Goal: Task Accomplishment & Management: Manage account settings

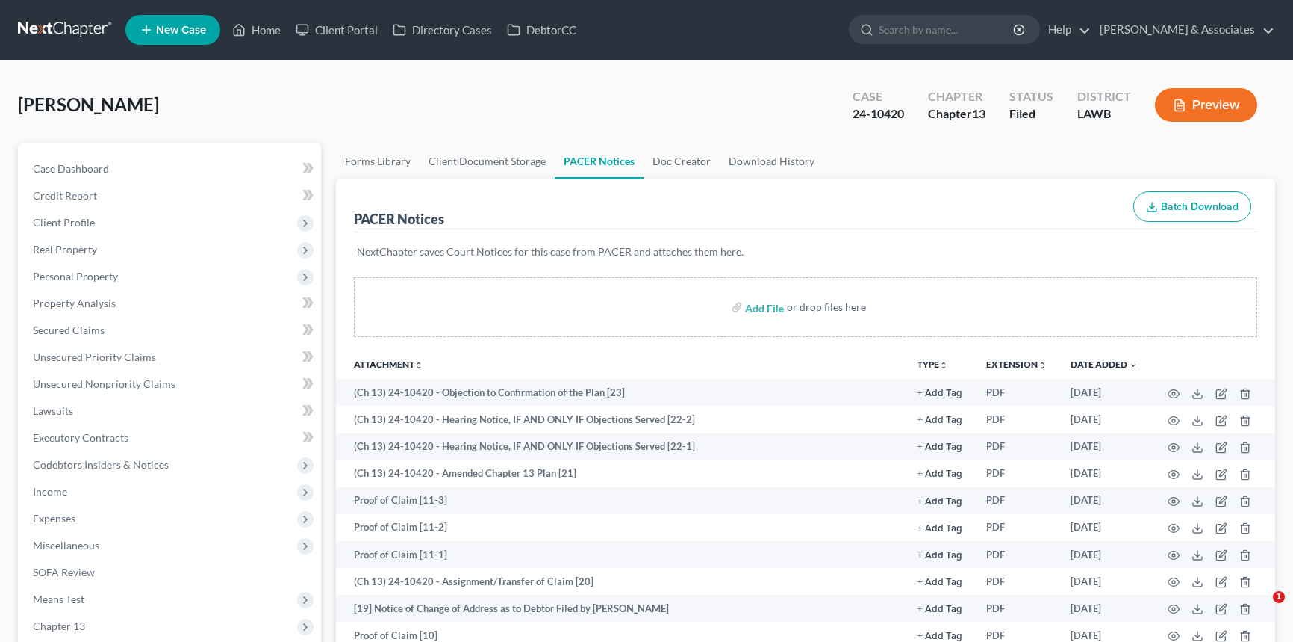
click at [64, 30] on link at bounding box center [66, 29] width 96 height 27
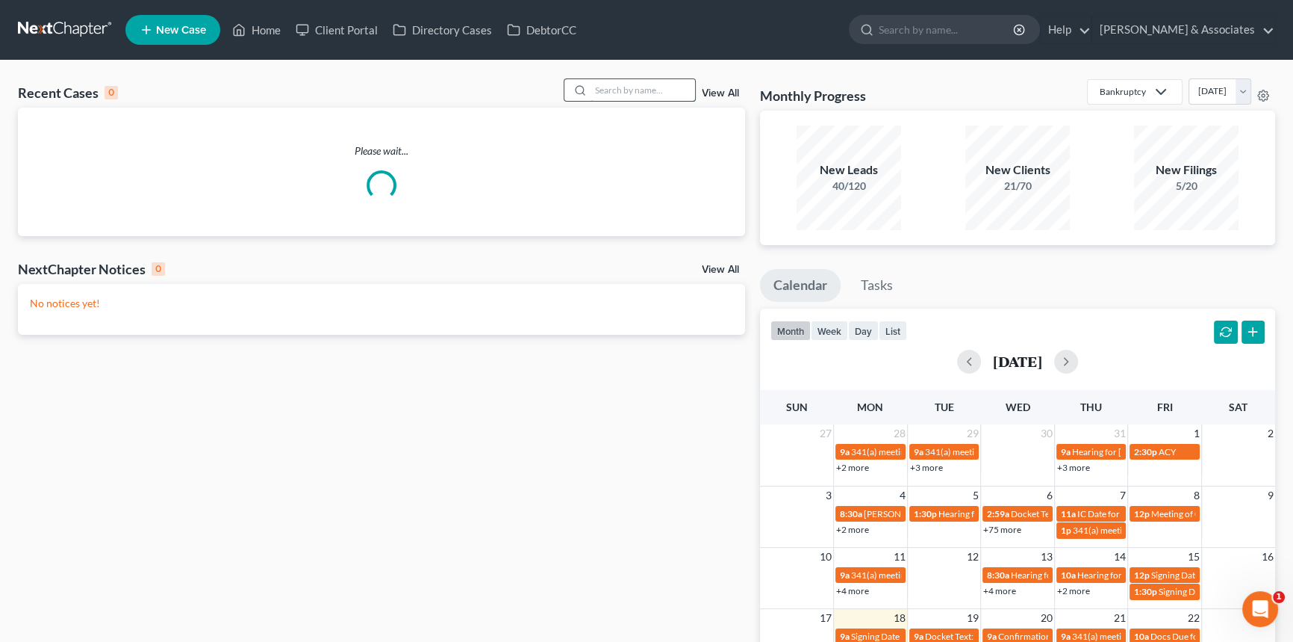
click at [644, 86] on input "search" at bounding box center [643, 90] width 105 height 22
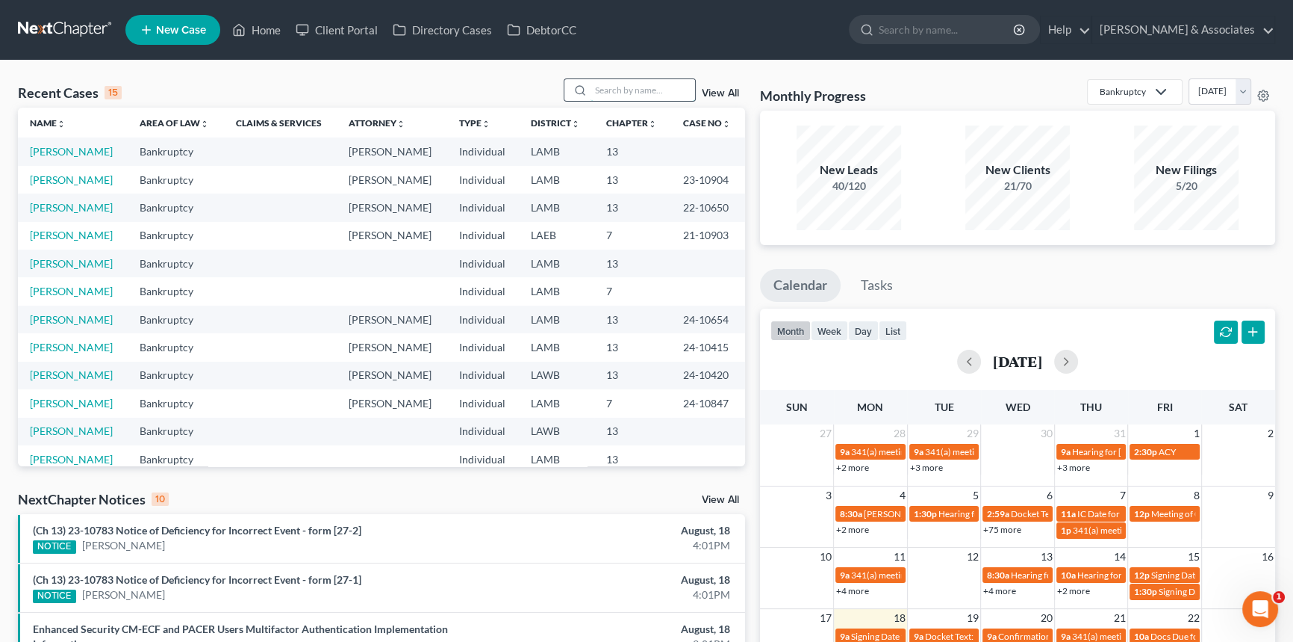
click at [646, 84] on input "search" at bounding box center [643, 90] width 105 height 22
type input "lee"
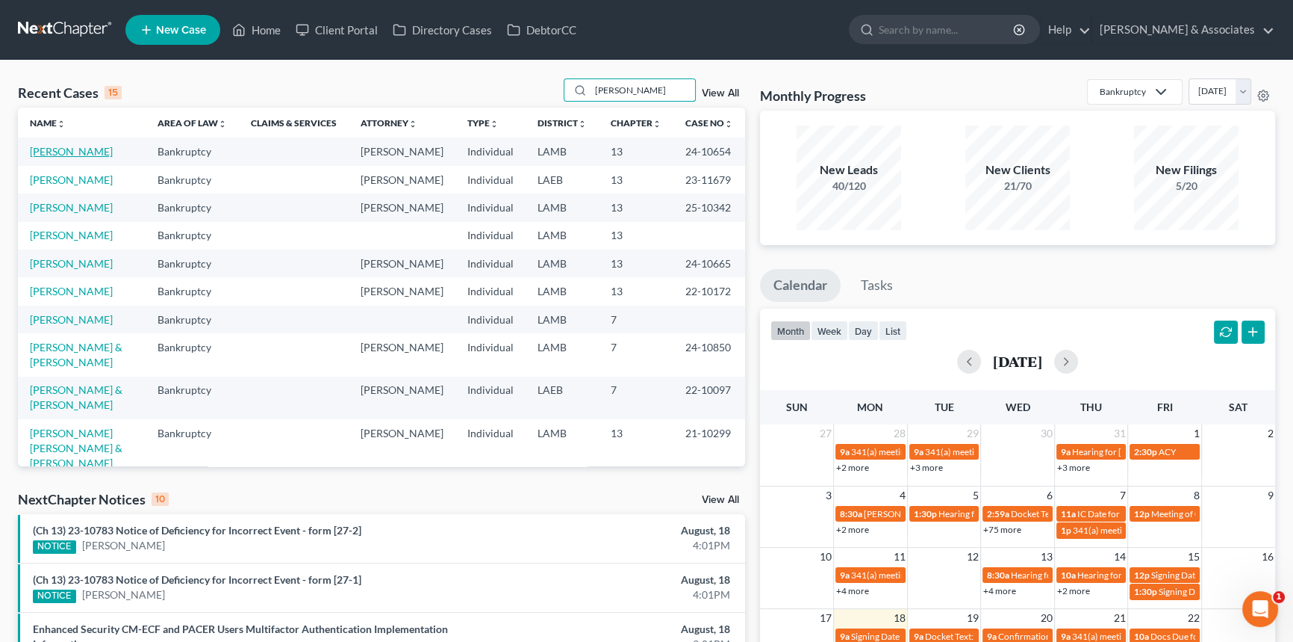
click at [53, 153] on link "Lee, Mia" at bounding box center [71, 151] width 83 height 13
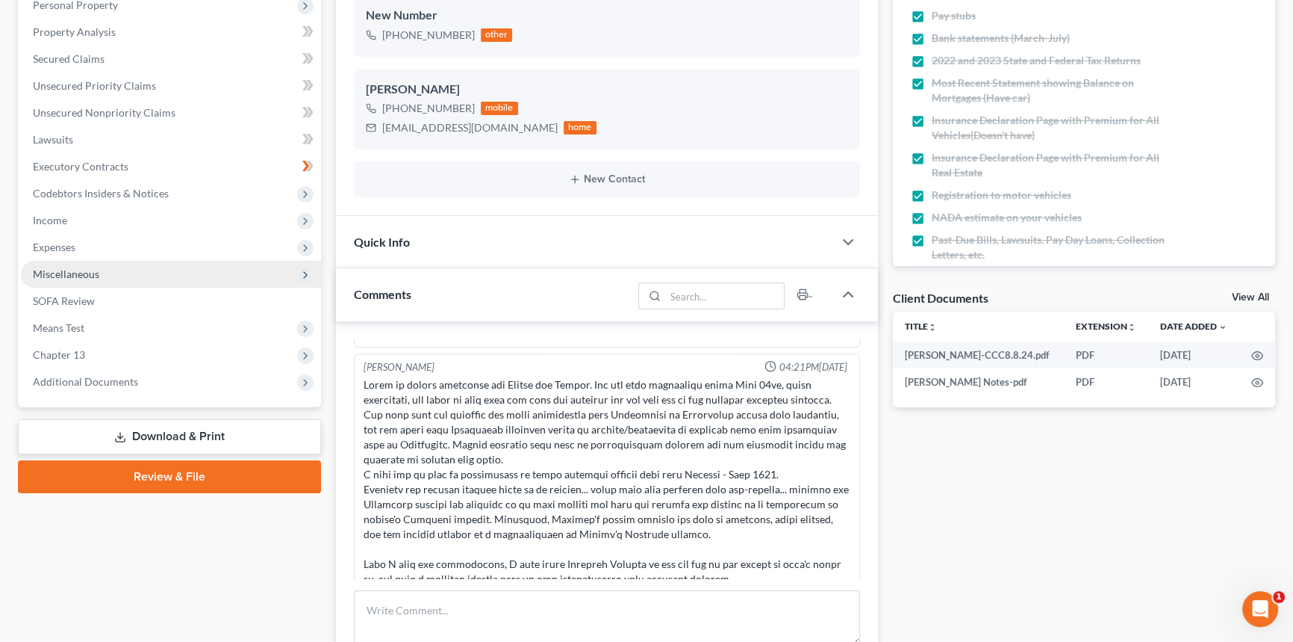
scroll to position [233, 0]
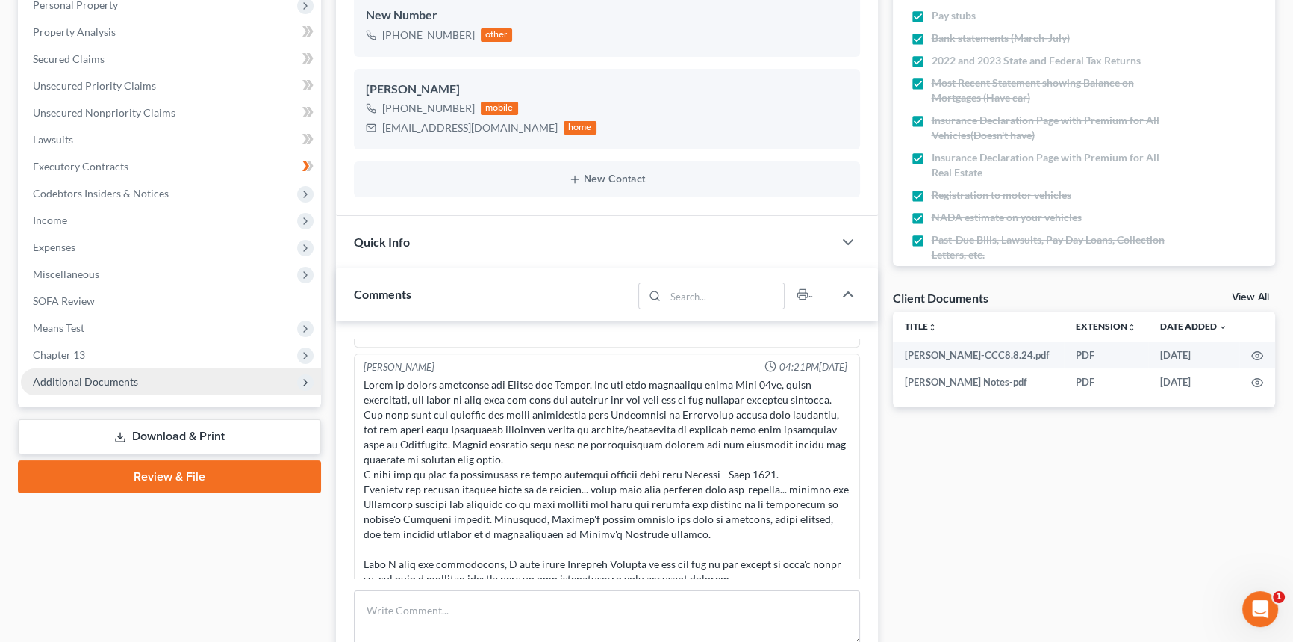
click at [168, 379] on span "Additional Documents" at bounding box center [171, 381] width 300 height 27
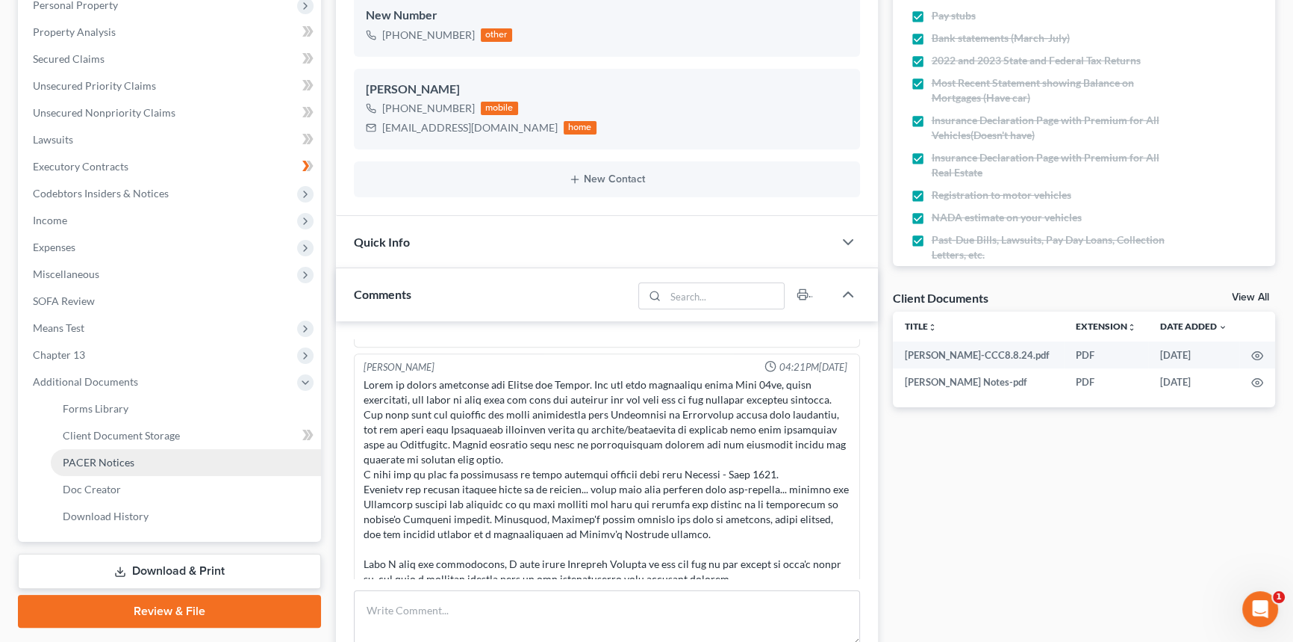
click at [113, 461] on span "PACER Notices" at bounding box center [99, 462] width 72 height 13
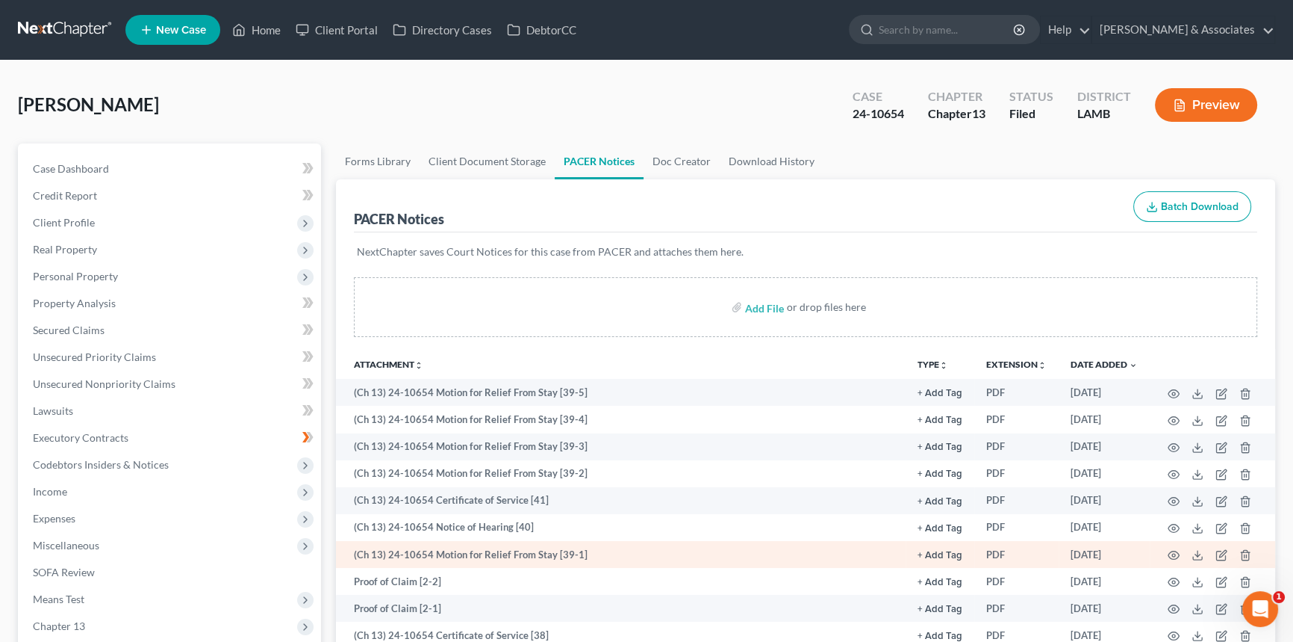
click at [1170, 559] on td at bounding box center [1212, 554] width 125 height 27
click at [1172, 553] on icon "button" at bounding box center [1174, 555] width 12 height 12
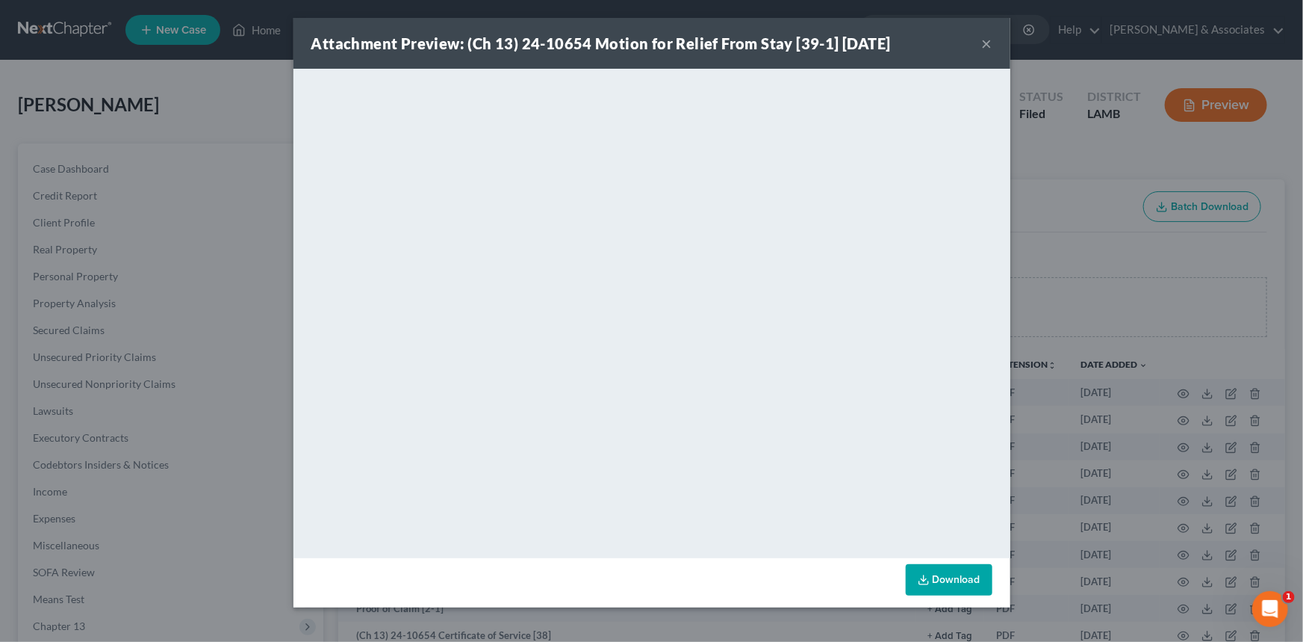
click at [983, 43] on button "×" at bounding box center [987, 43] width 10 height 18
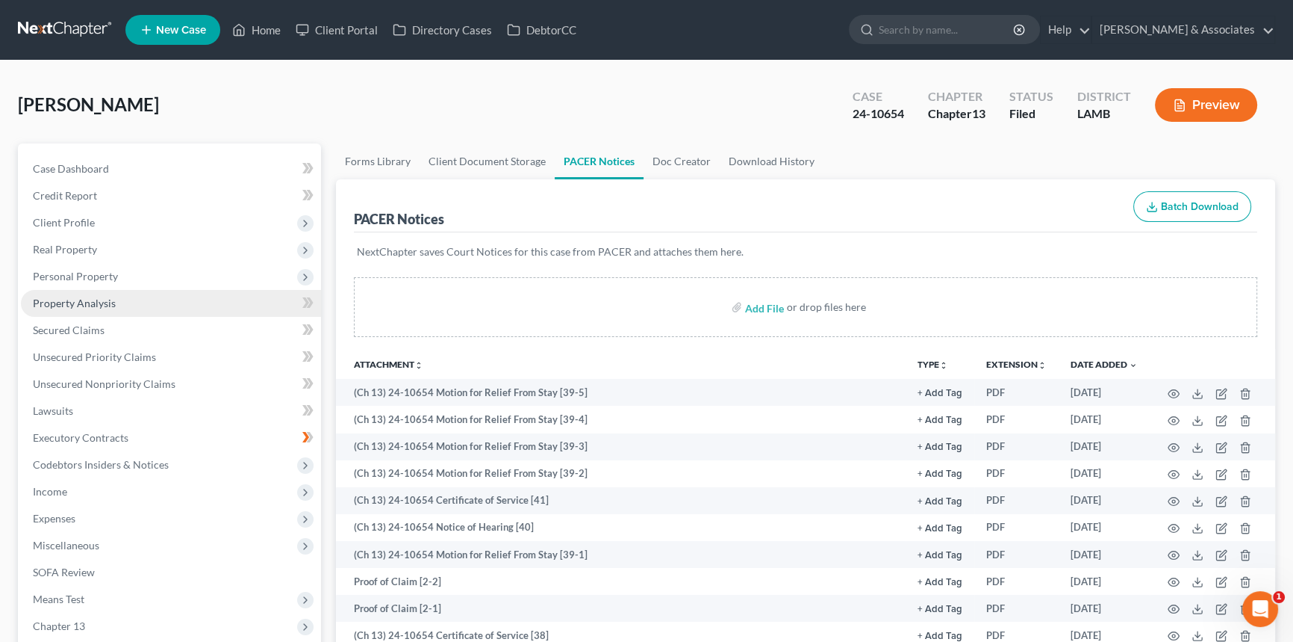
click at [110, 299] on span "Property Analysis" at bounding box center [74, 302] width 83 height 13
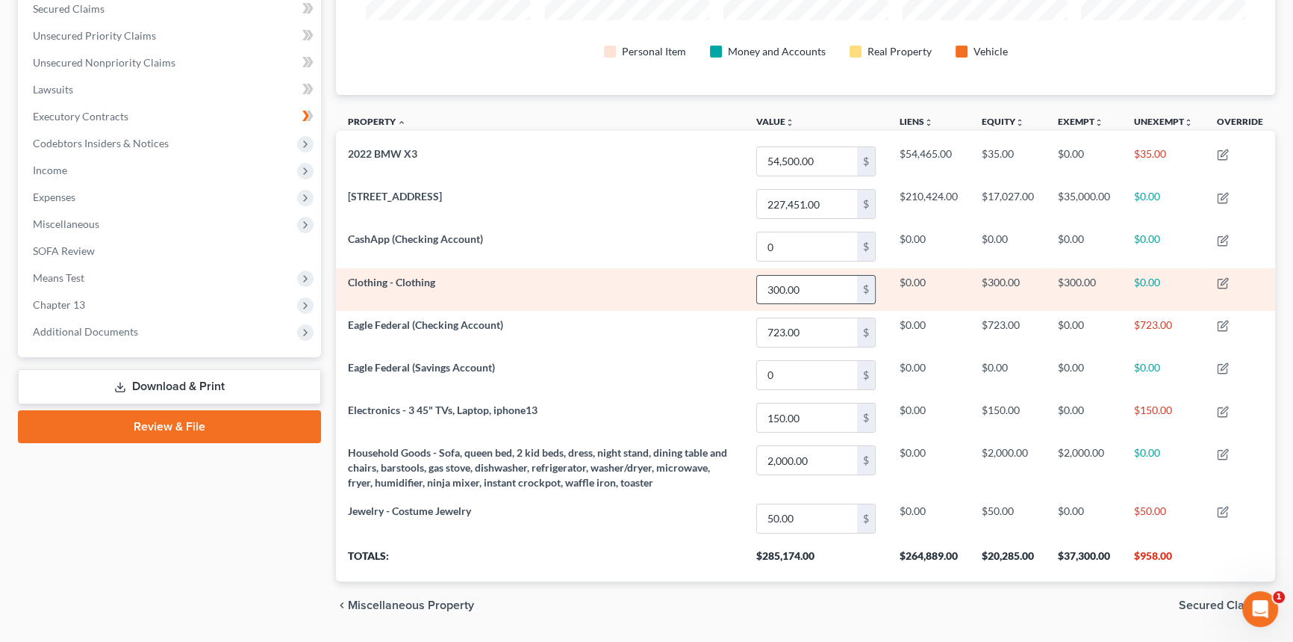
scroll to position [363, 0]
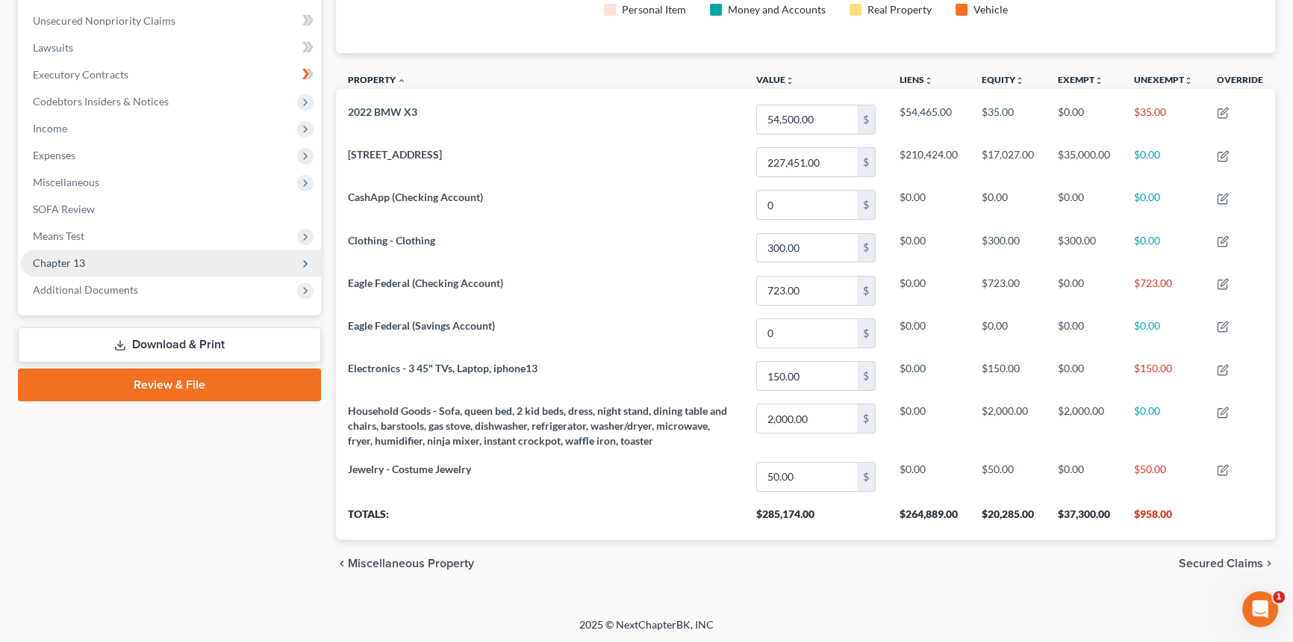
drag, startPoint x: 120, startPoint y: 247, endPoint x: 122, endPoint y: 261, distance: 14.4
click at [120, 249] on span "Chapter 13" at bounding box center [171, 262] width 300 height 27
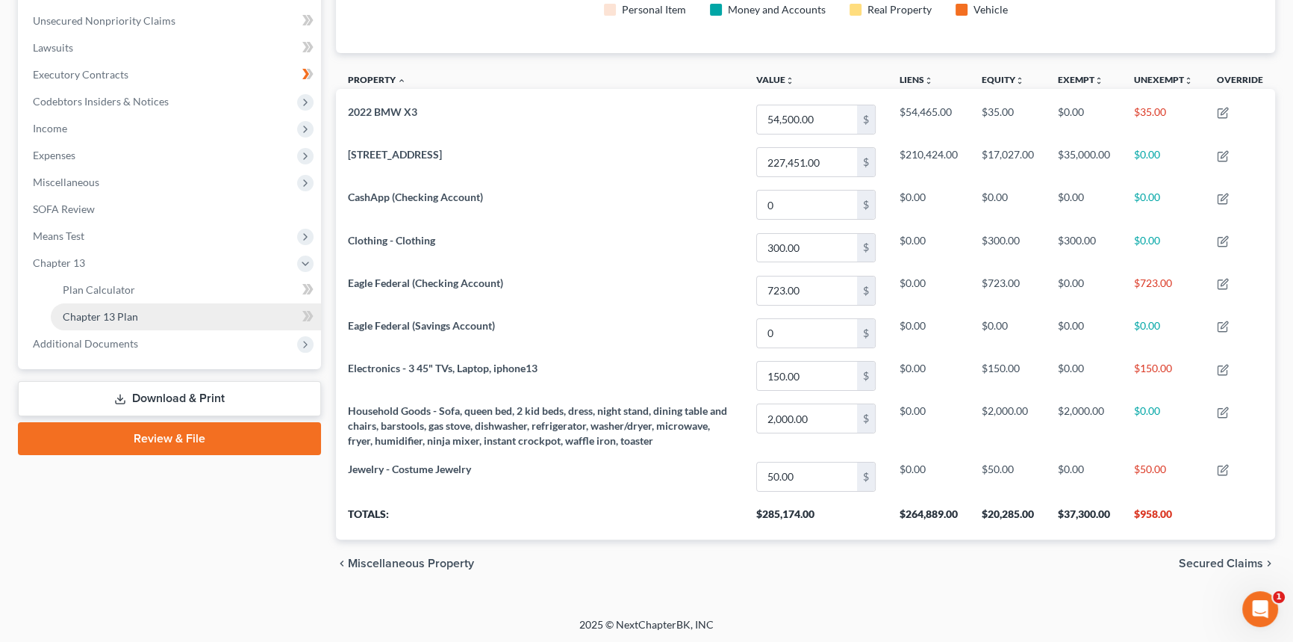
click at [119, 310] on span "Chapter 13 Plan" at bounding box center [100, 316] width 75 height 13
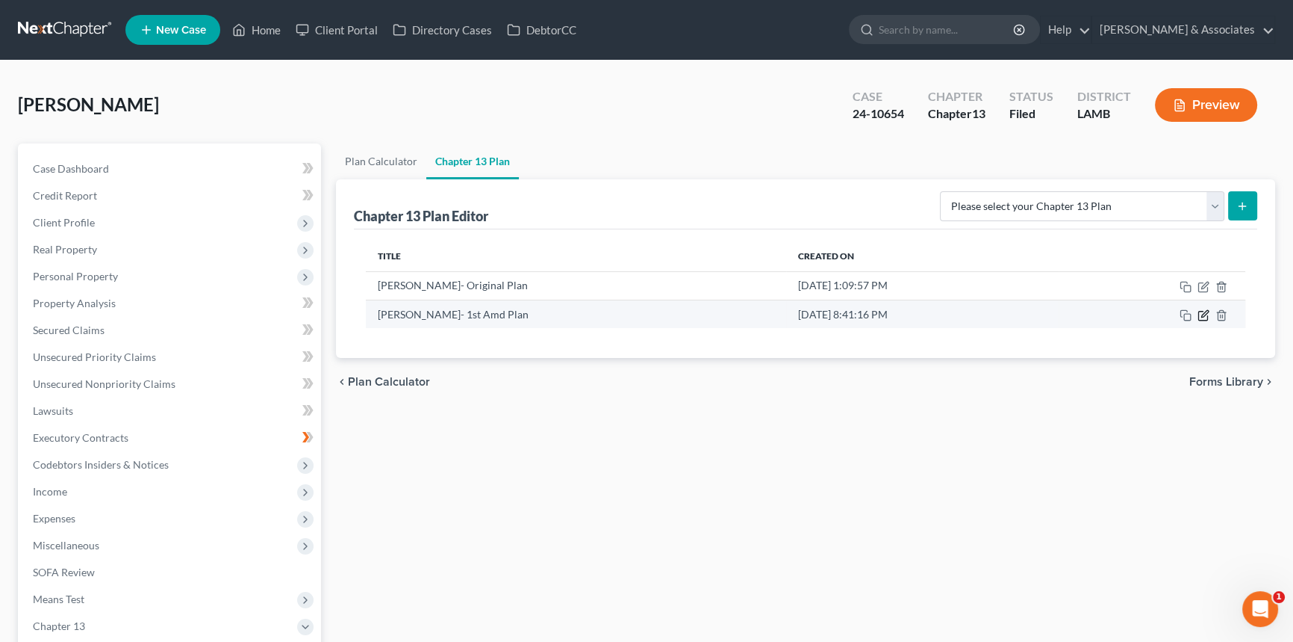
click at [1199, 314] on icon "button" at bounding box center [1203, 315] width 9 height 9
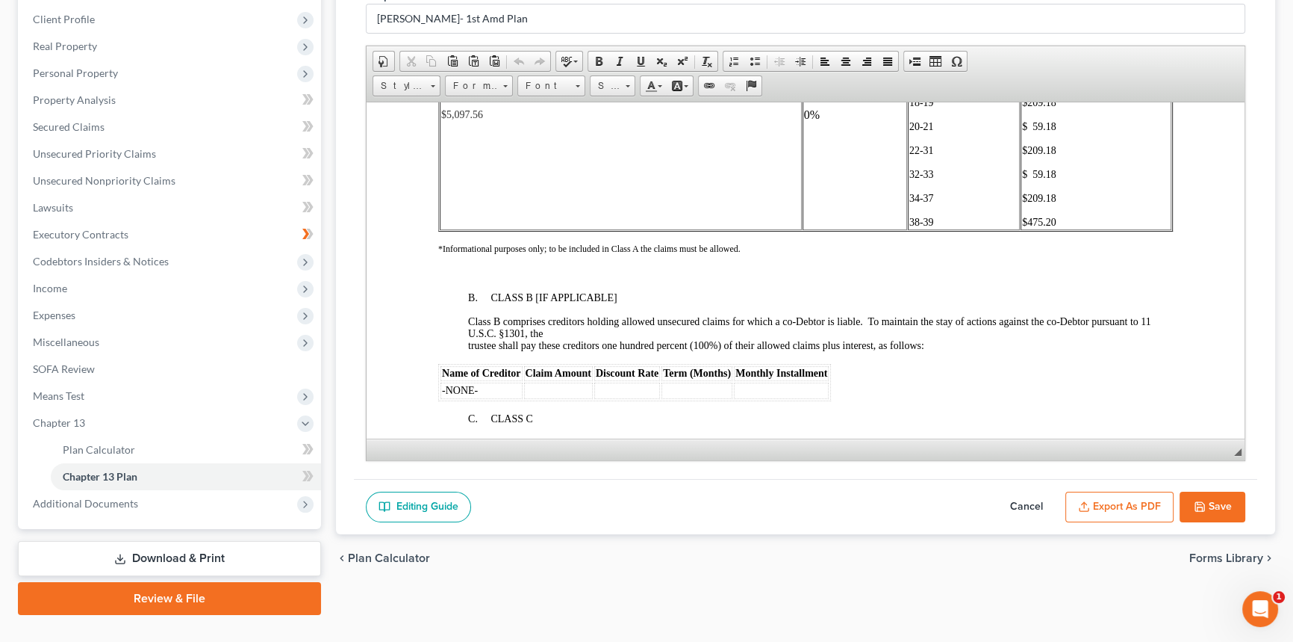
scroll to position [3055, 0]
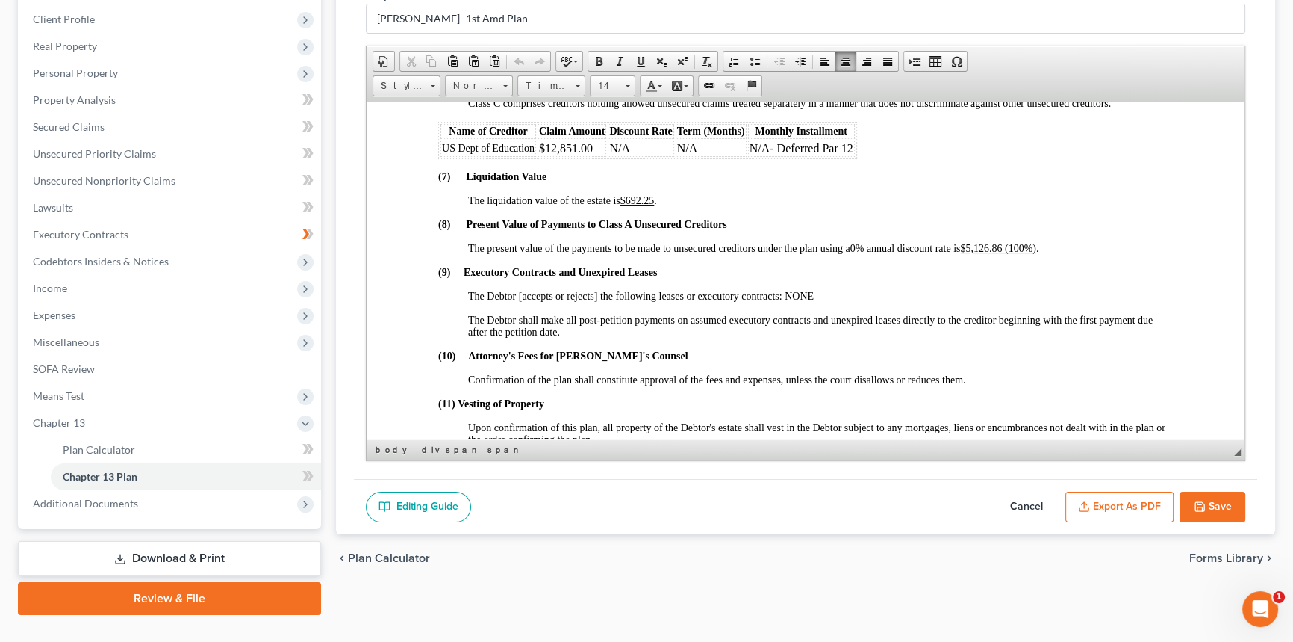
click at [842, 253] on span "The present value of the payments to be made to unsecured creditors under the p…" at bounding box center [753, 247] width 571 height 11
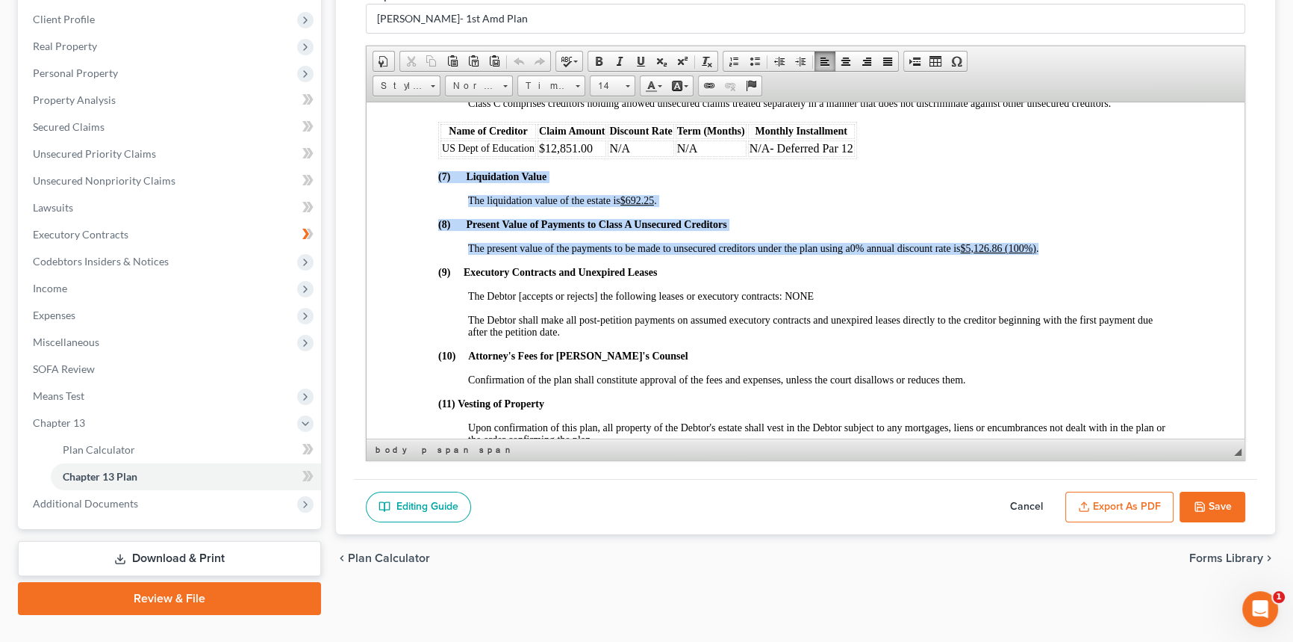
drag, startPoint x: 1037, startPoint y: 314, endPoint x: 432, endPoint y: 235, distance: 610.8
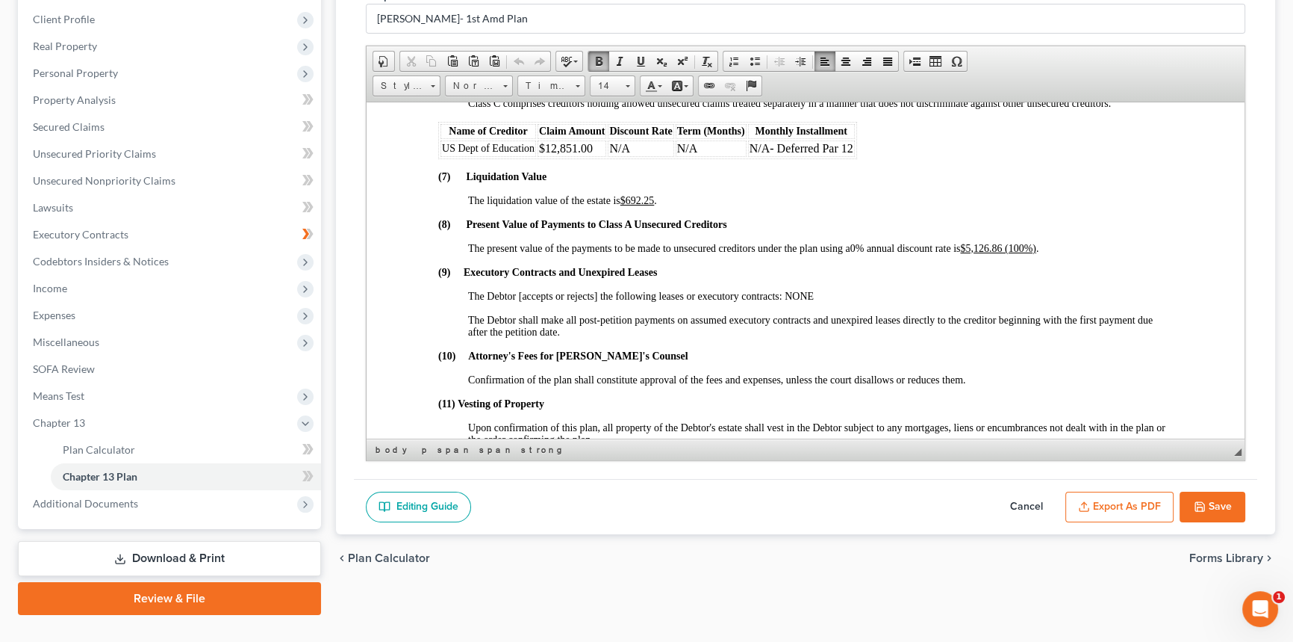
drag, startPoint x: 1063, startPoint y: 309, endPoint x: 413, endPoint y: 240, distance: 653.4
drag, startPoint x: 1034, startPoint y: 310, endPoint x: 427, endPoint y: 246, distance: 609.8
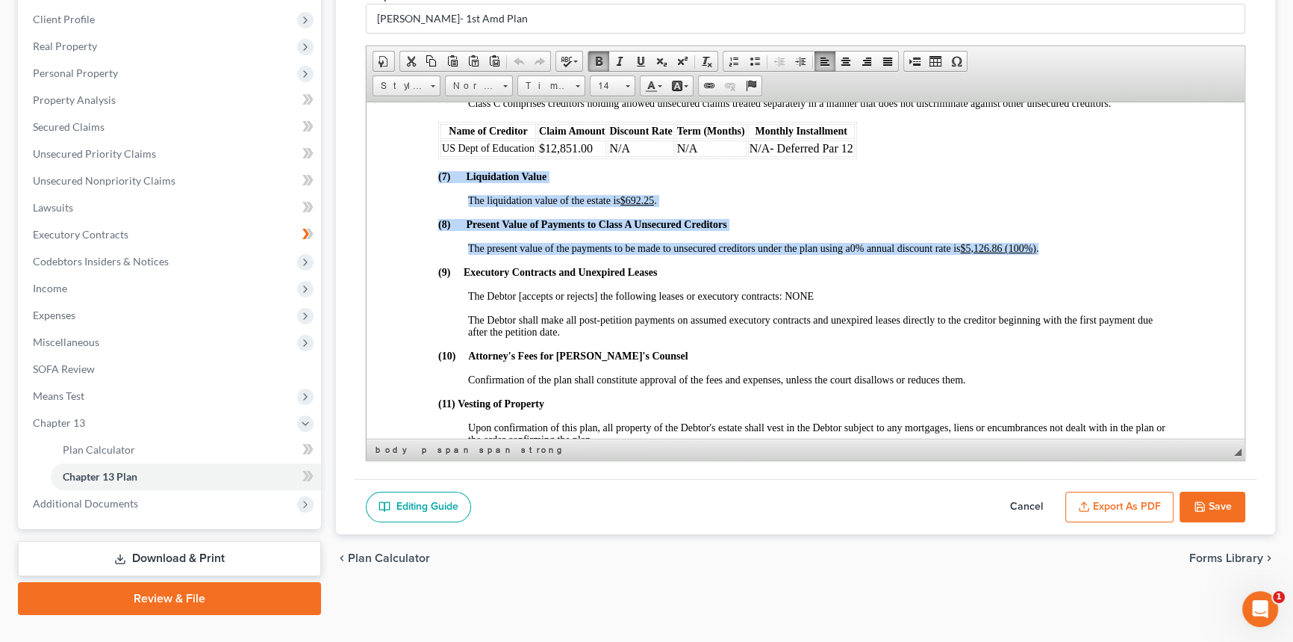
drag, startPoint x: 428, startPoint y: 245, endPoint x: 1058, endPoint y: 316, distance: 634.3
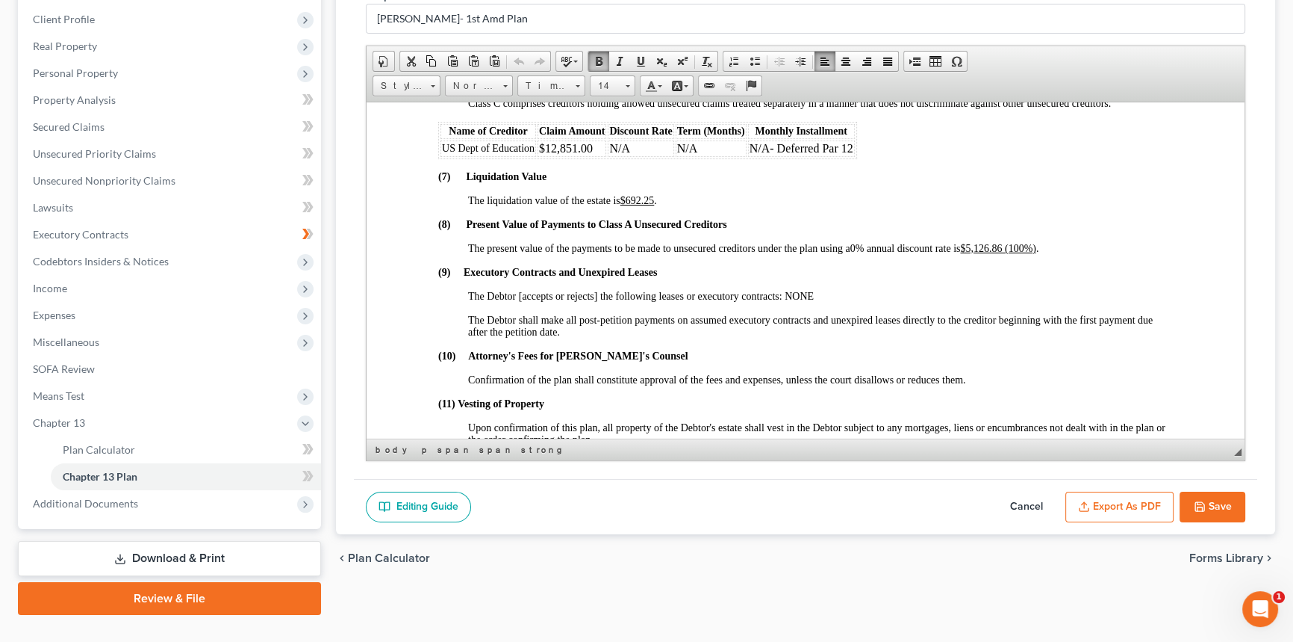
click at [576, 337] on span "The Debtor shall make all post-petition payments on assumed executory contracts…" at bounding box center [810, 325] width 685 height 23
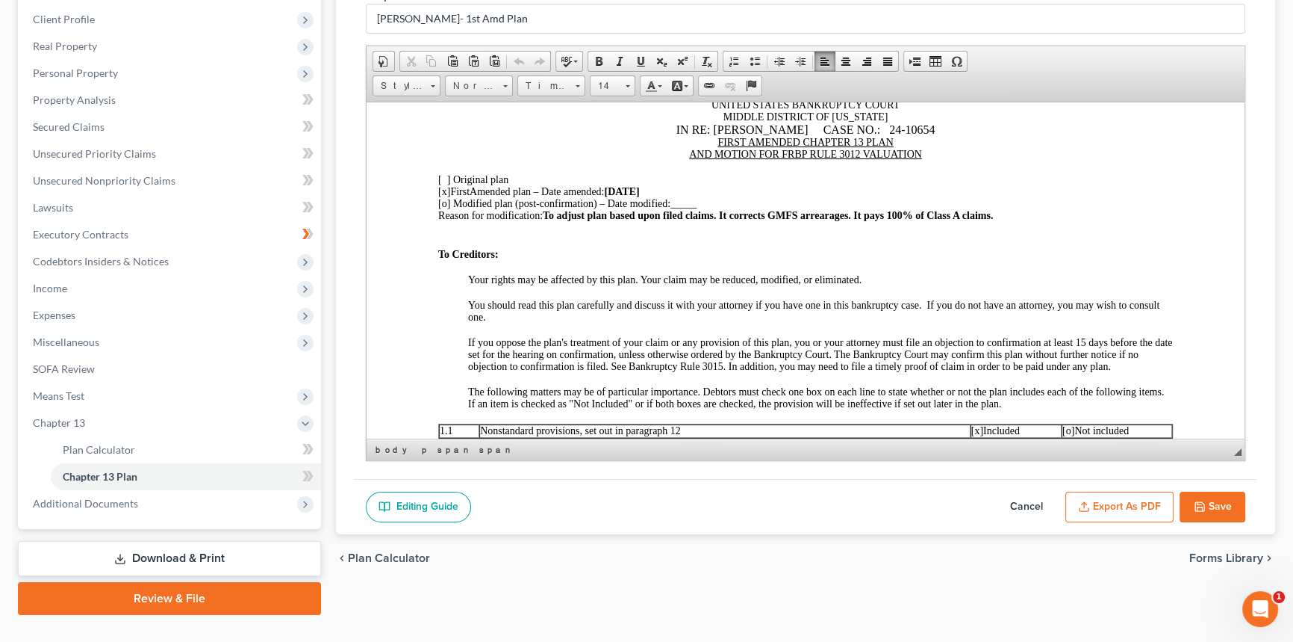
scroll to position [0, 0]
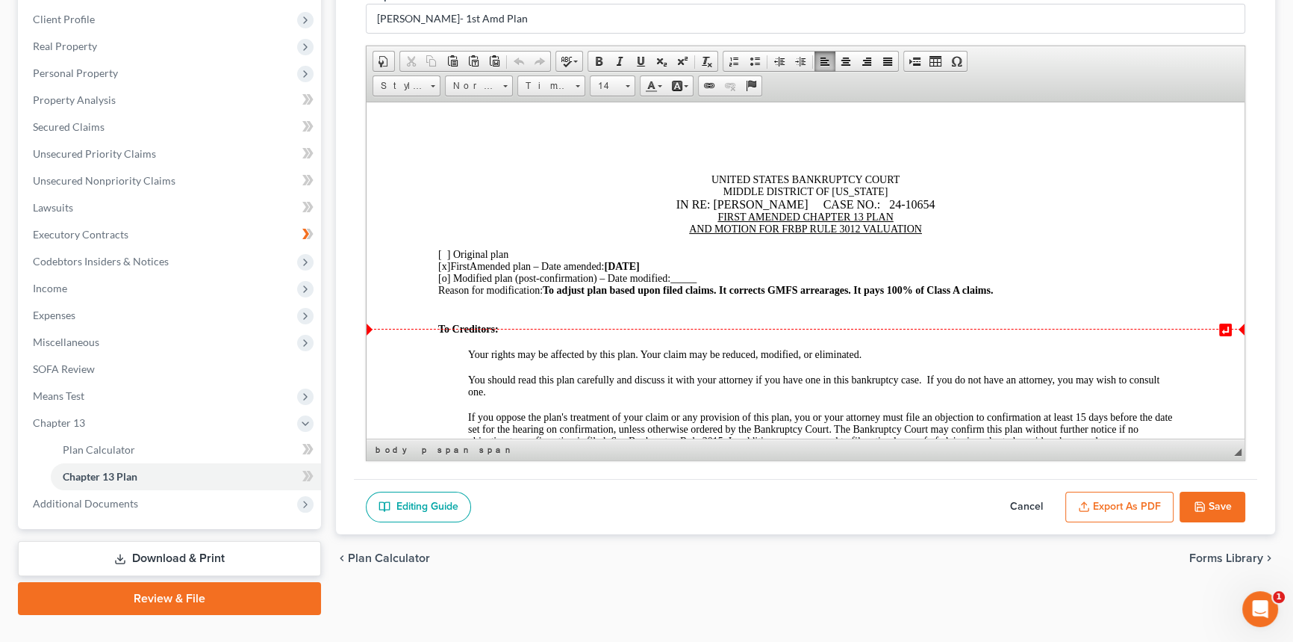
click at [519, 323] on div at bounding box center [805, 315] width 735 height 13
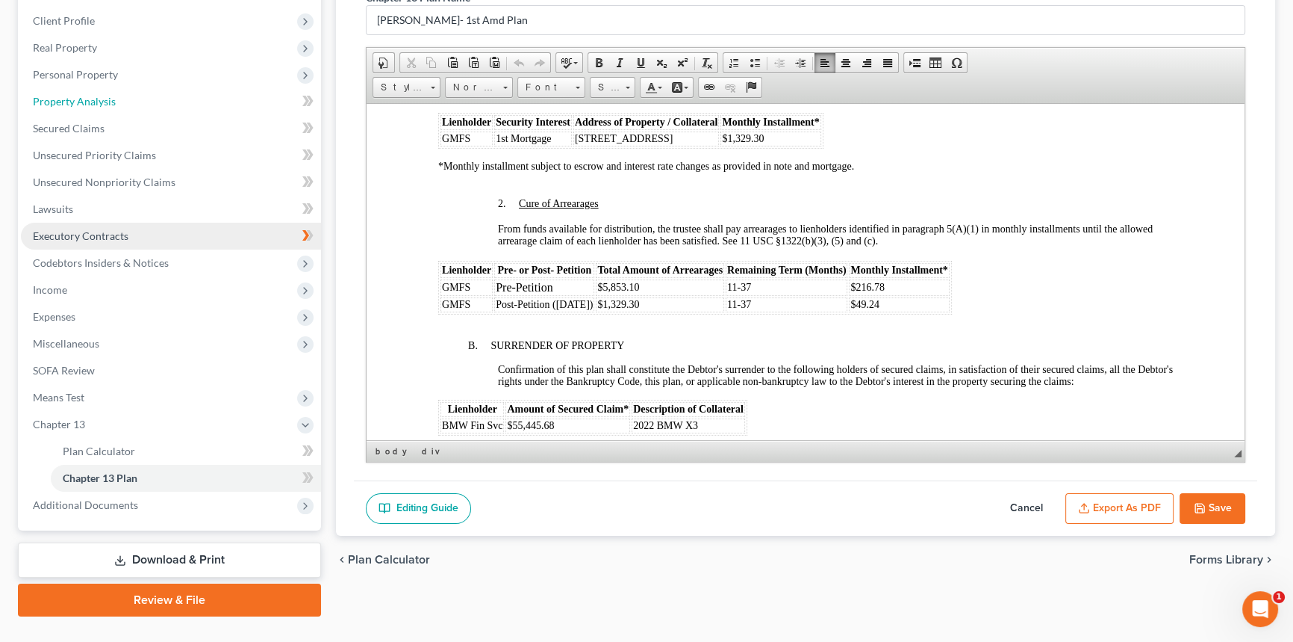
scroll to position [203, 0]
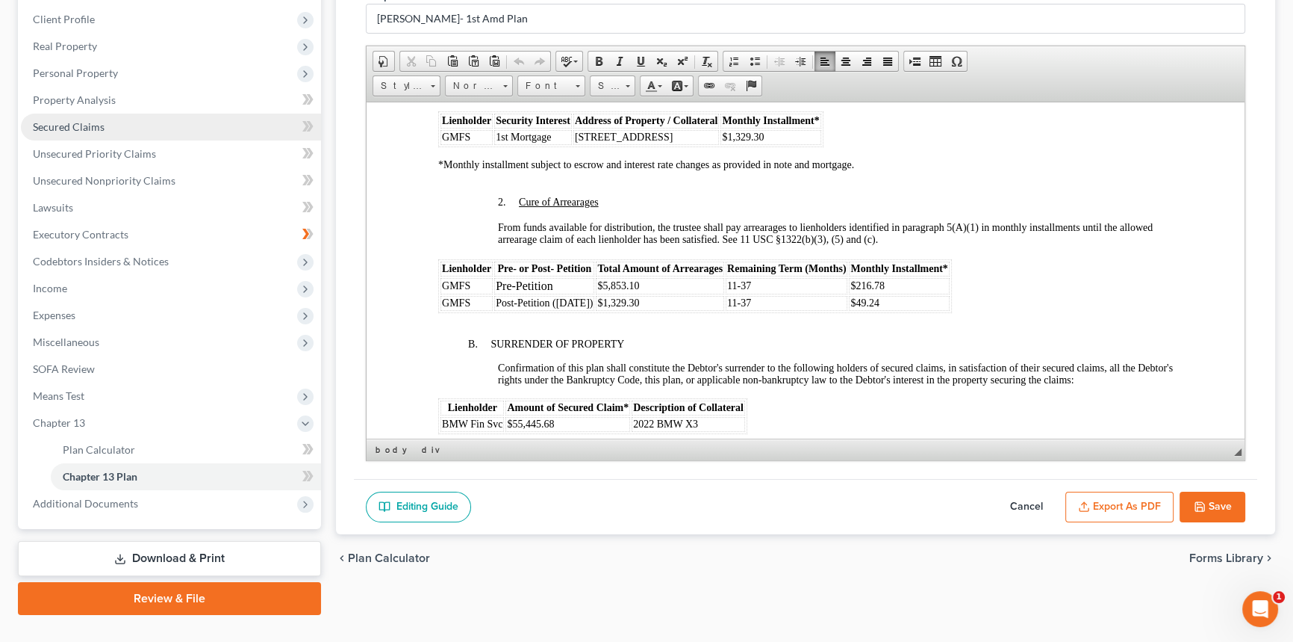
click at [143, 131] on link "Secured Claims" at bounding box center [171, 127] width 300 height 27
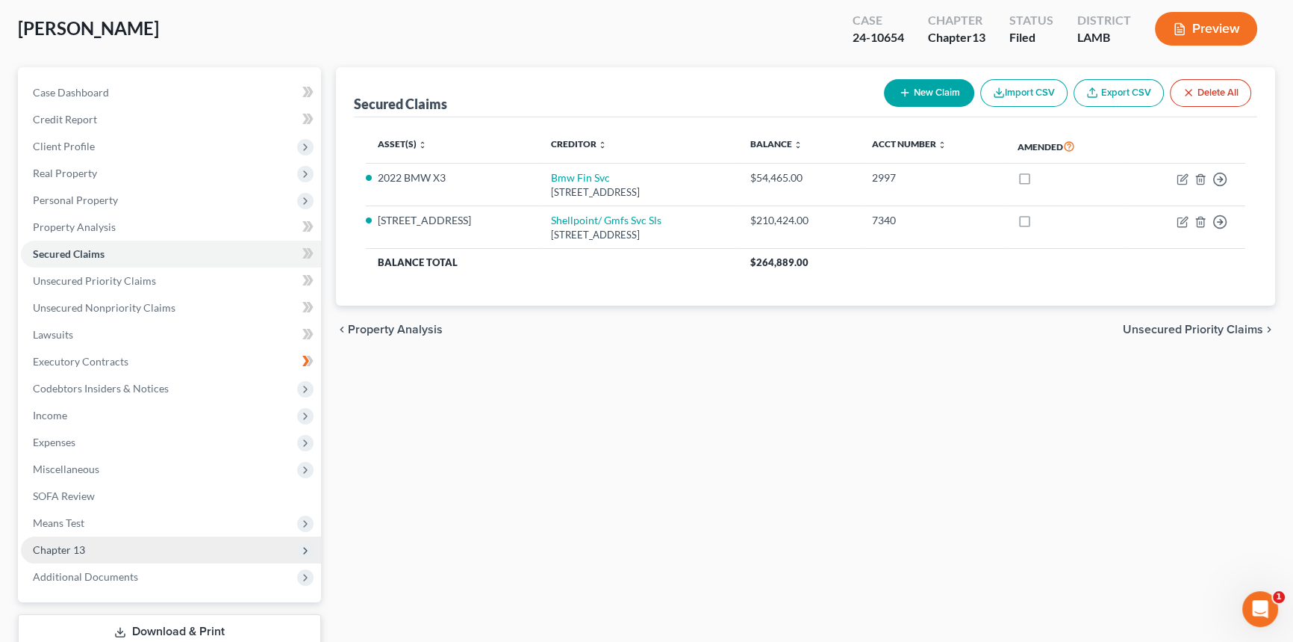
scroll to position [177, 0]
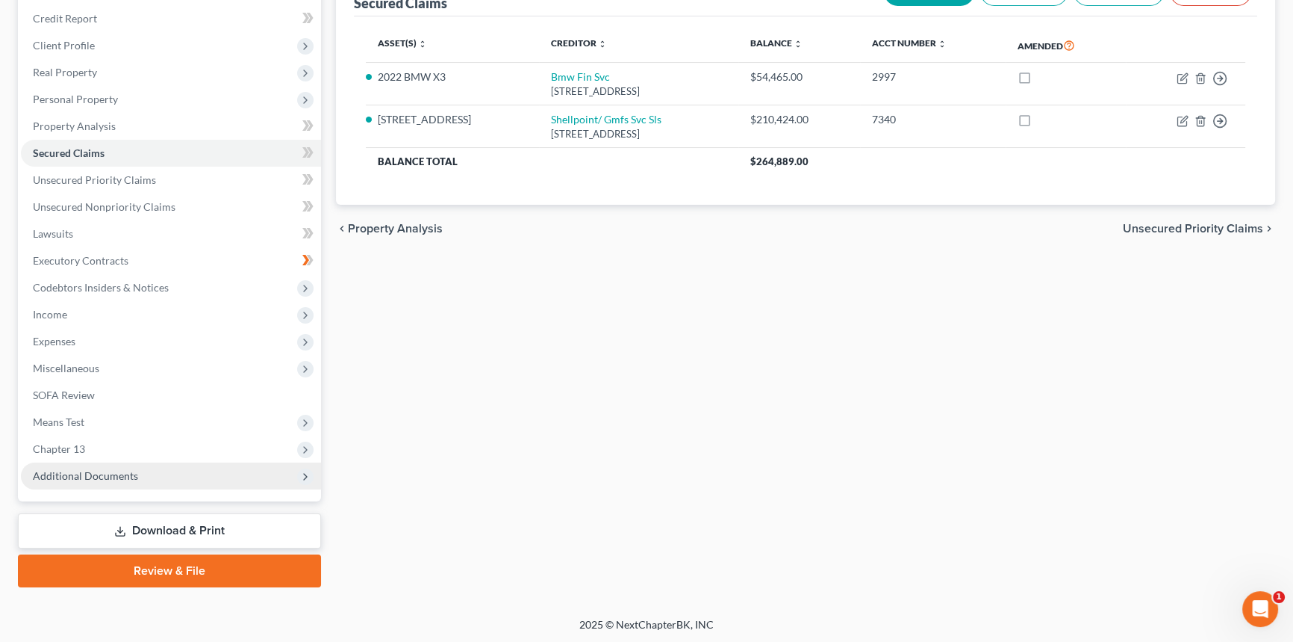
click at [142, 464] on span "Additional Documents" at bounding box center [171, 475] width 300 height 27
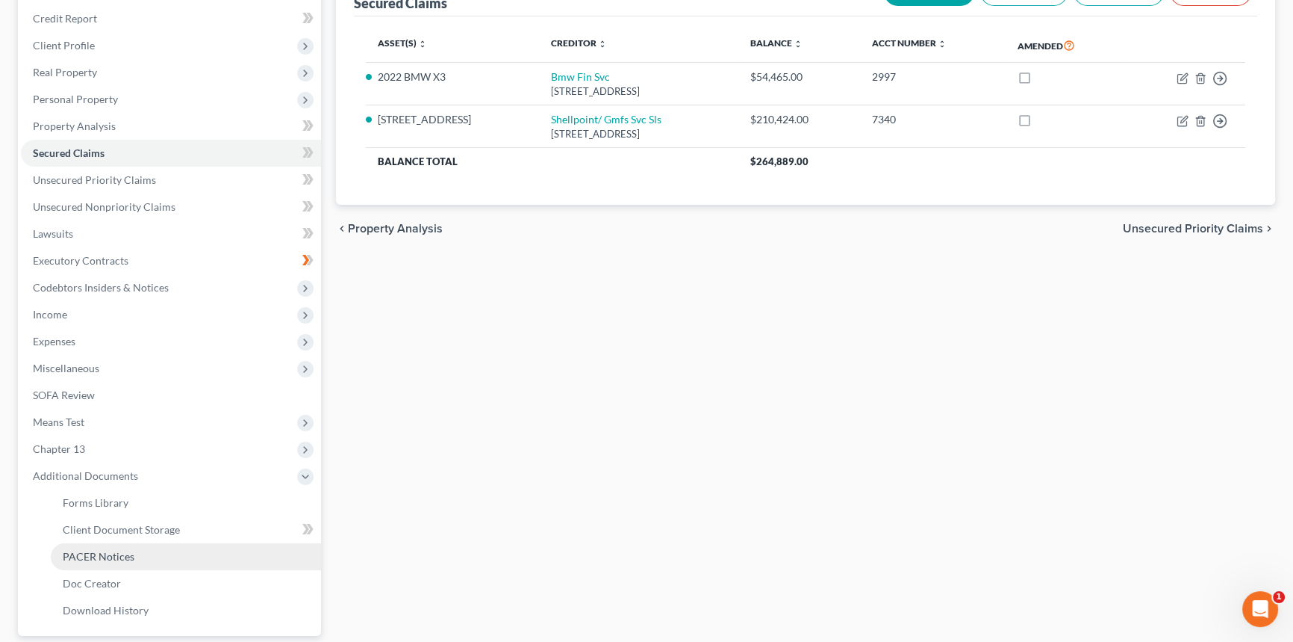
click at [124, 550] on span "PACER Notices" at bounding box center [99, 556] width 72 height 13
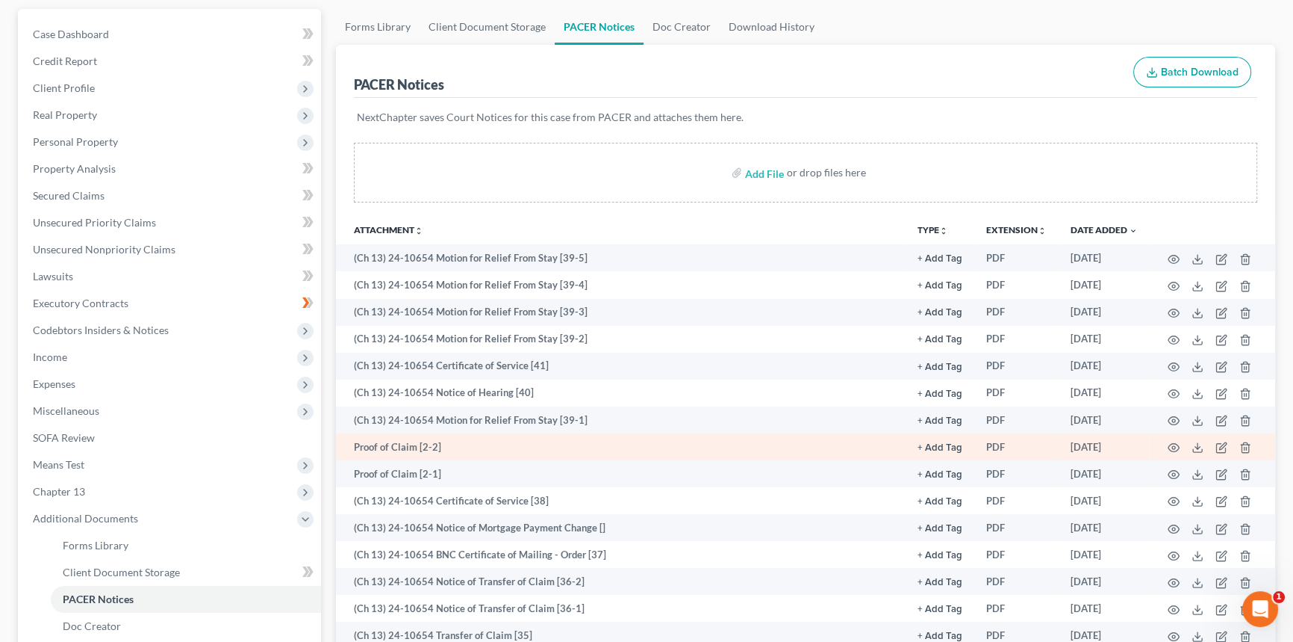
scroll to position [135, 0]
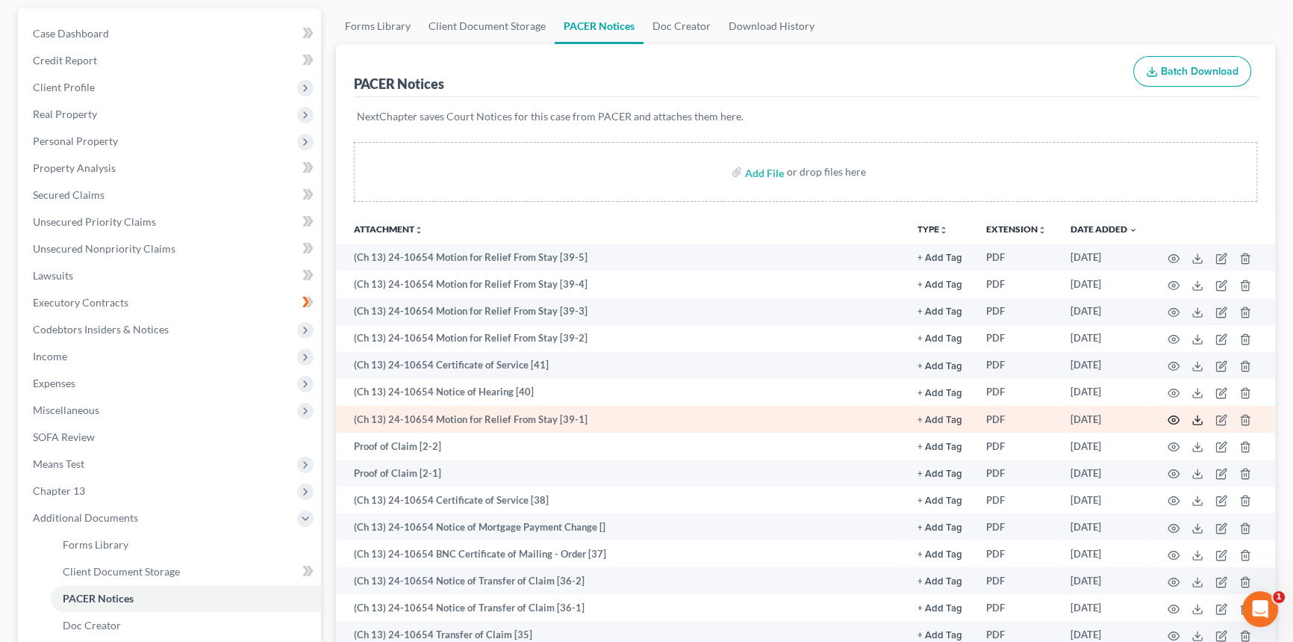
drag, startPoint x: 1194, startPoint y: 414, endPoint x: 1173, endPoint y: 418, distance: 21.2
click at [1195, 414] on icon at bounding box center [1198, 420] width 12 height 12
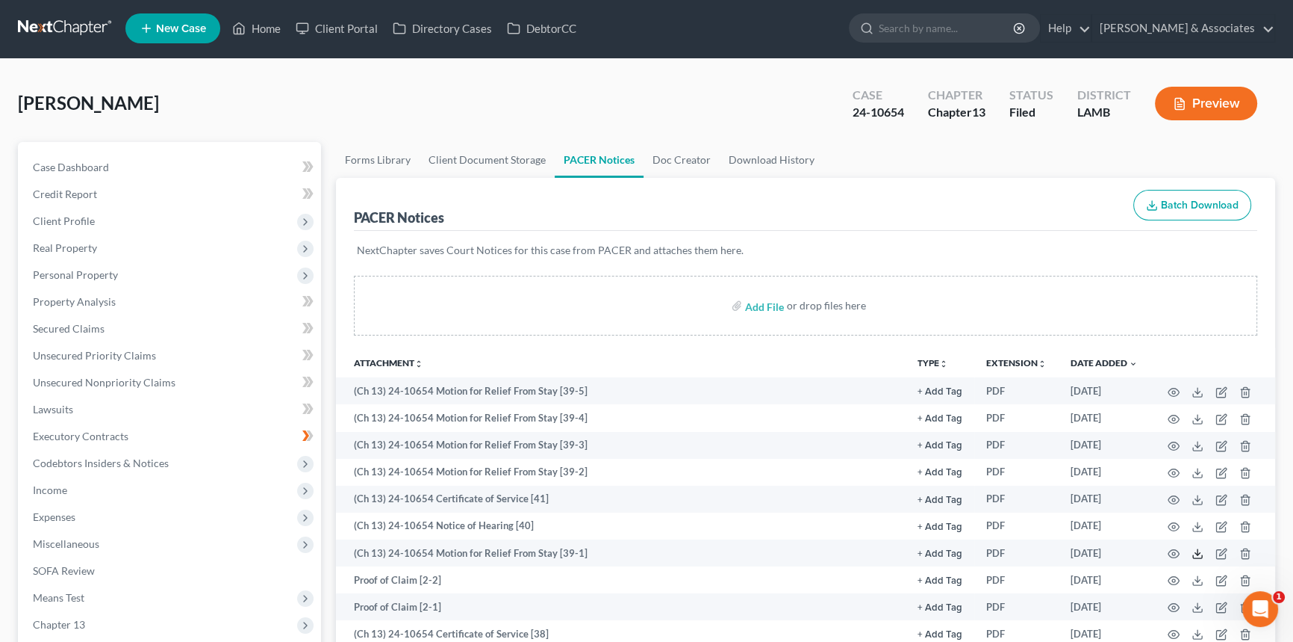
scroll to position [0, 0]
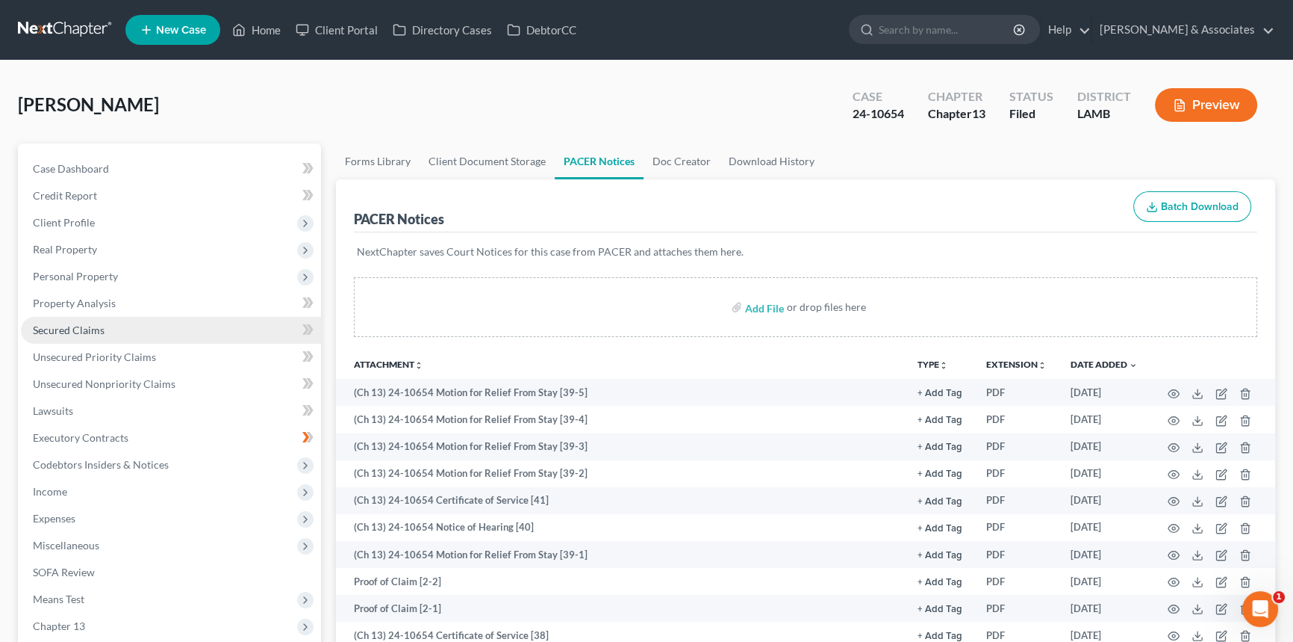
click at [121, 324] on link "Secured Claims" at bounding box center [171, 330] width 300 height 27
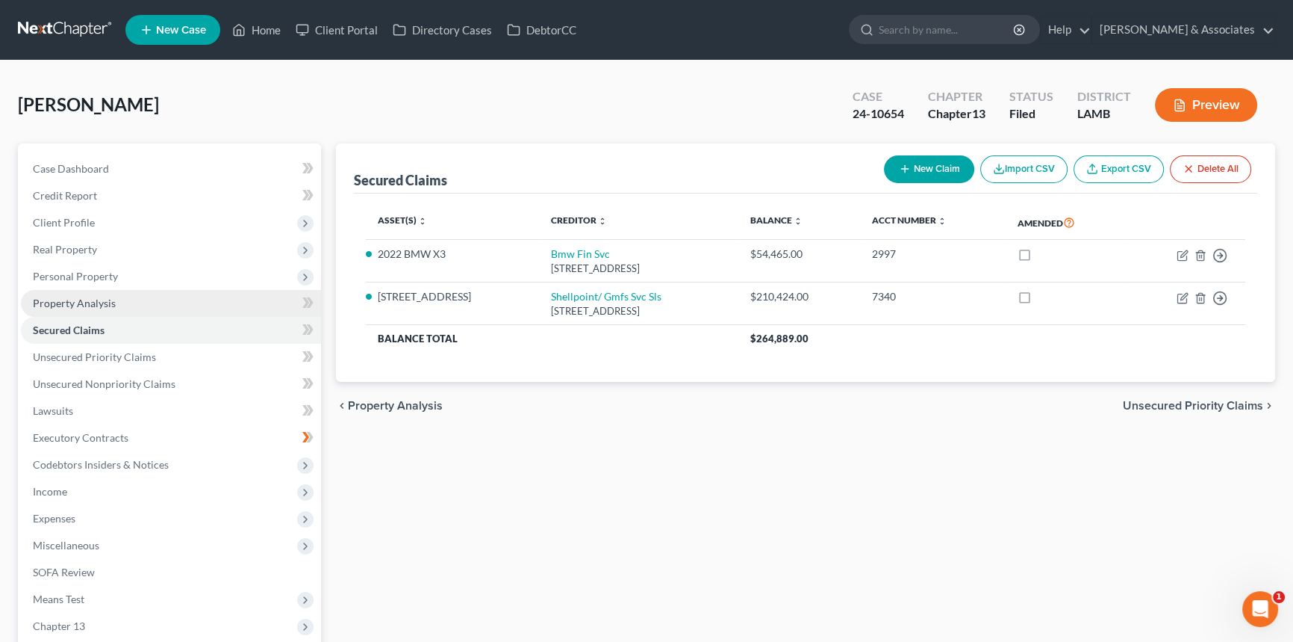
click at [171, 307] on link "Property Analysis" at bounding box center [171, 303] width 300 height 27
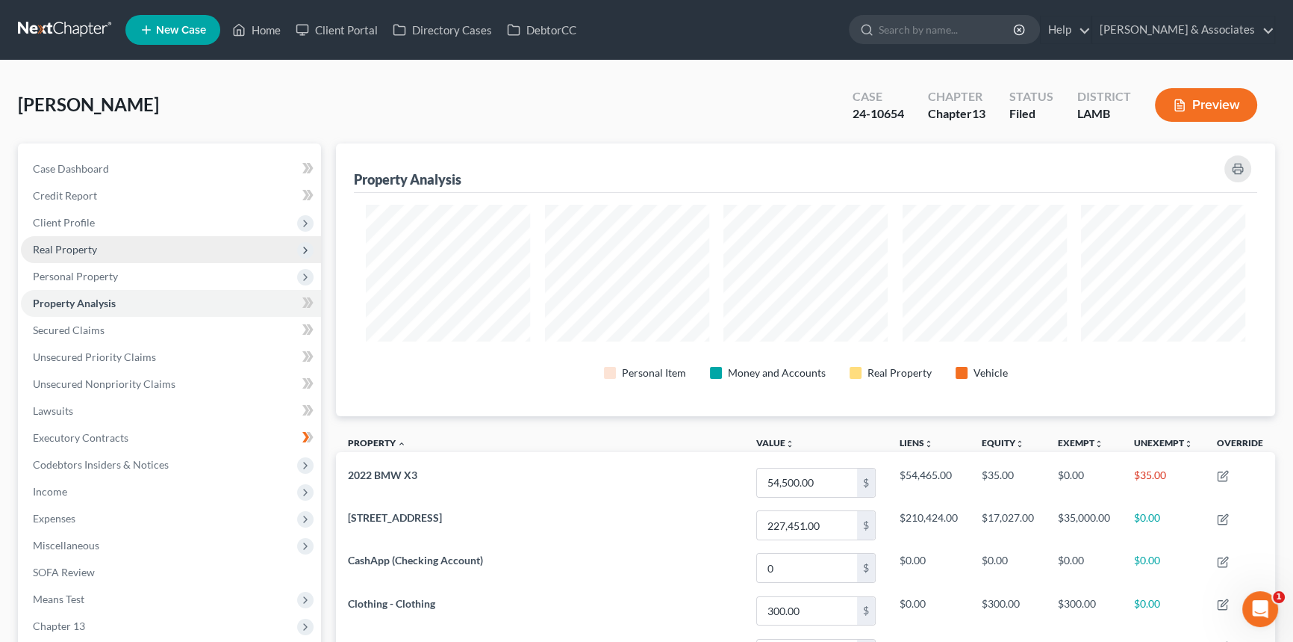
click at [190, 251] on span "Real Property" at bounding box center [171, 249] width 300 height 27
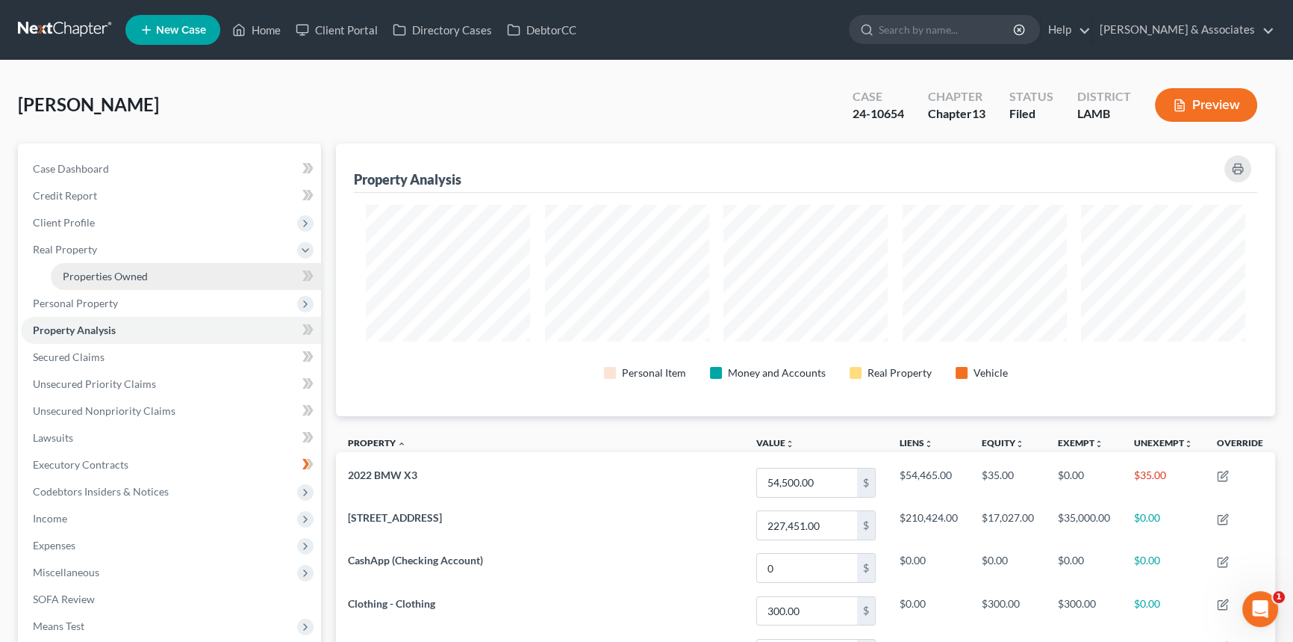
click at [170, 277] on link "Properties Owned" at bounding box center [186, 276] width 270 height 27
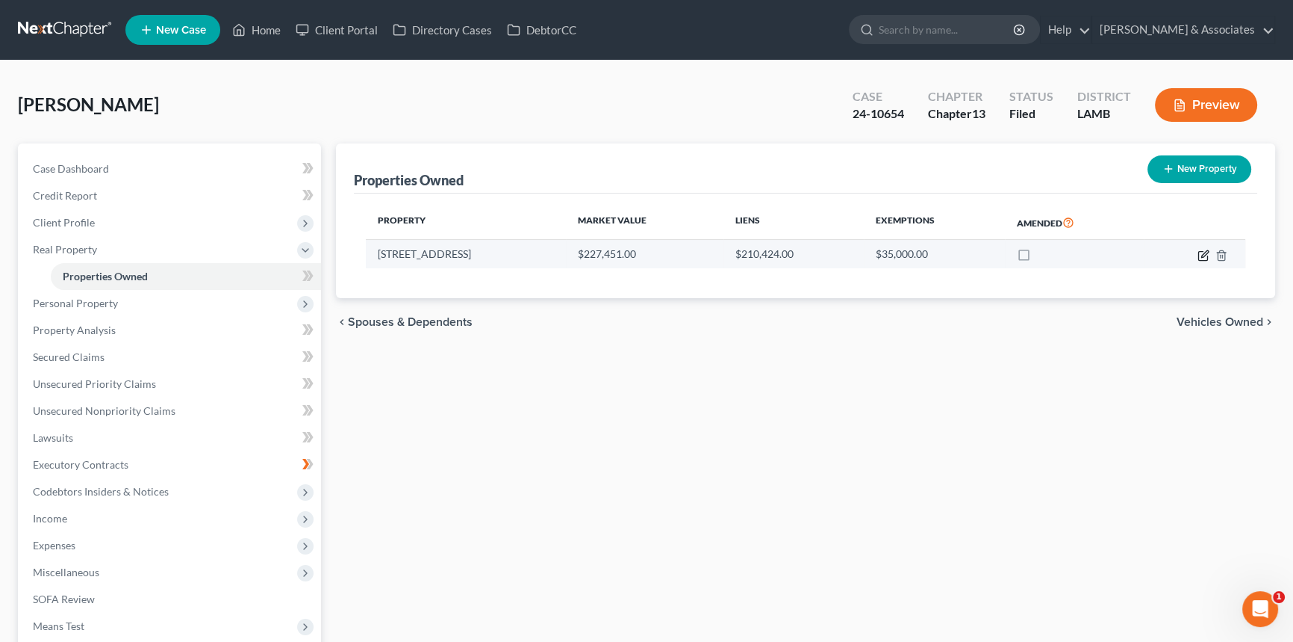
click at [948, 254] on icon "button" at bounding box center [1204, 255] width 12 height 12
select select "19"
select select "0"
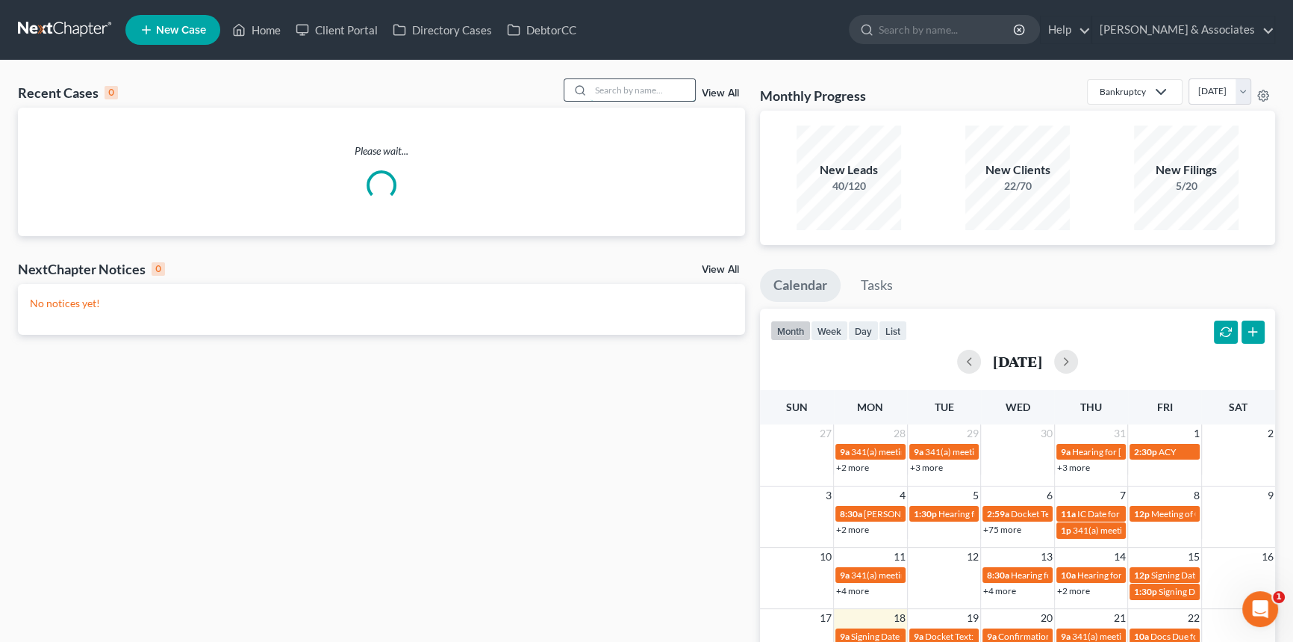
click at [656, 82] on input "search" at bounding box center [643, 90] width 105 height 22
type input "gina"
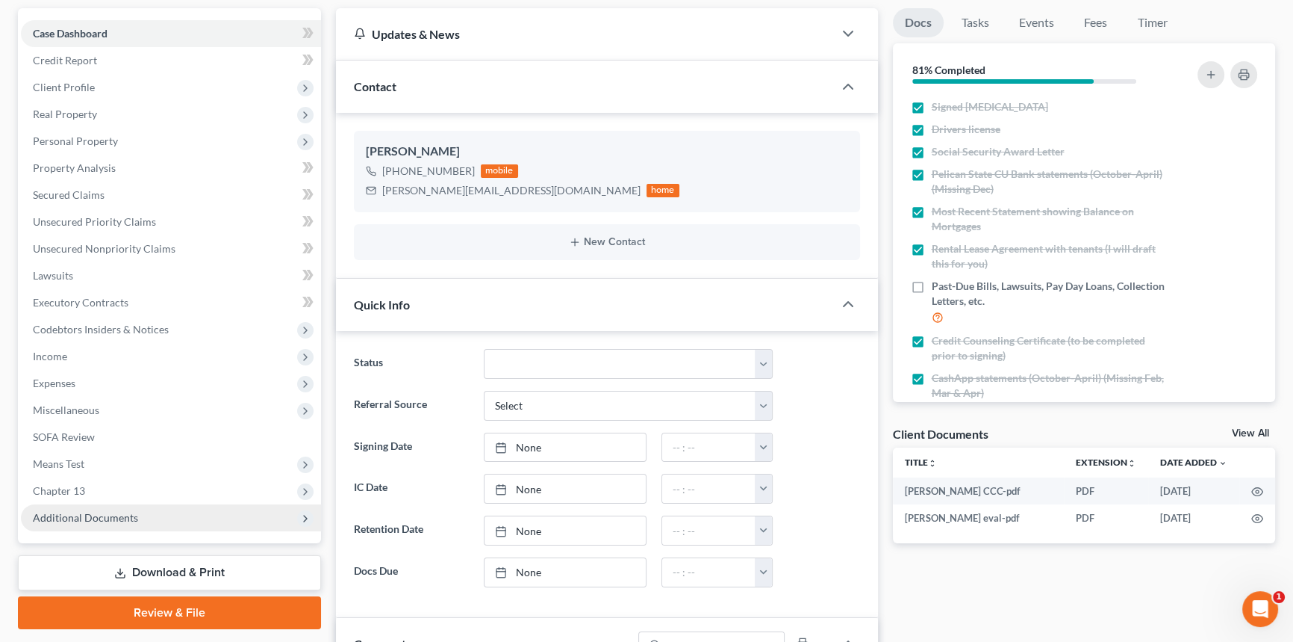
click at [137, 518] on span "Additional Documents" at bounding box center [171, 517] width 300 height 27
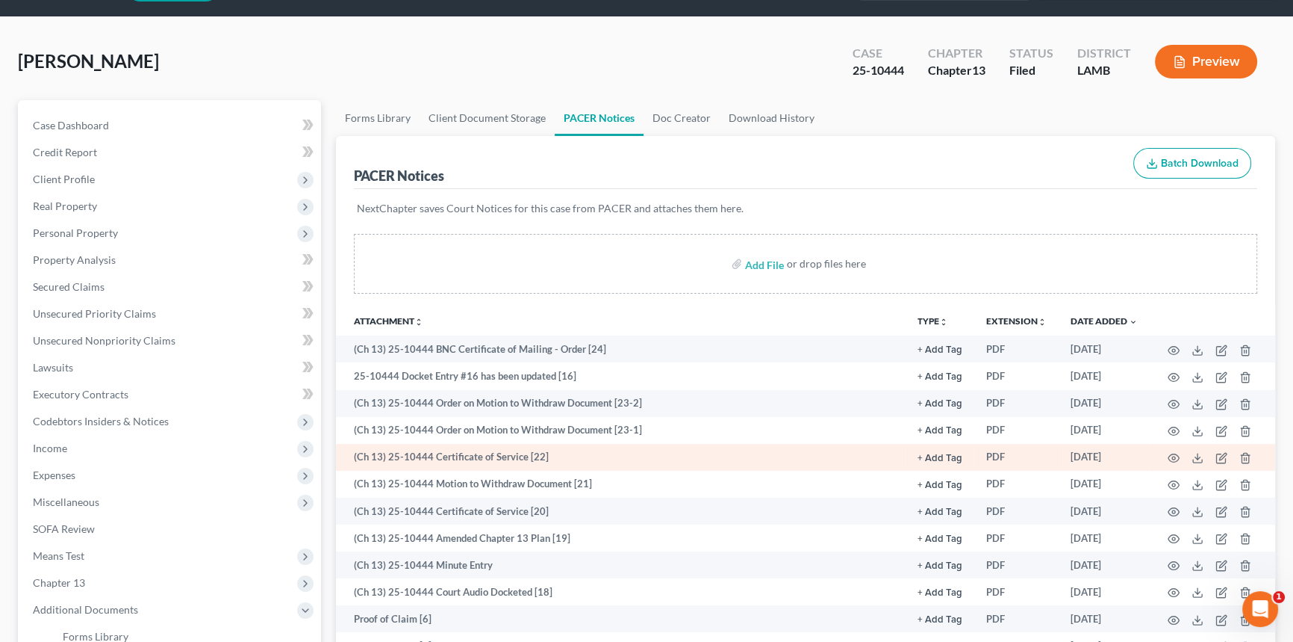
scroll to position [67, 0]
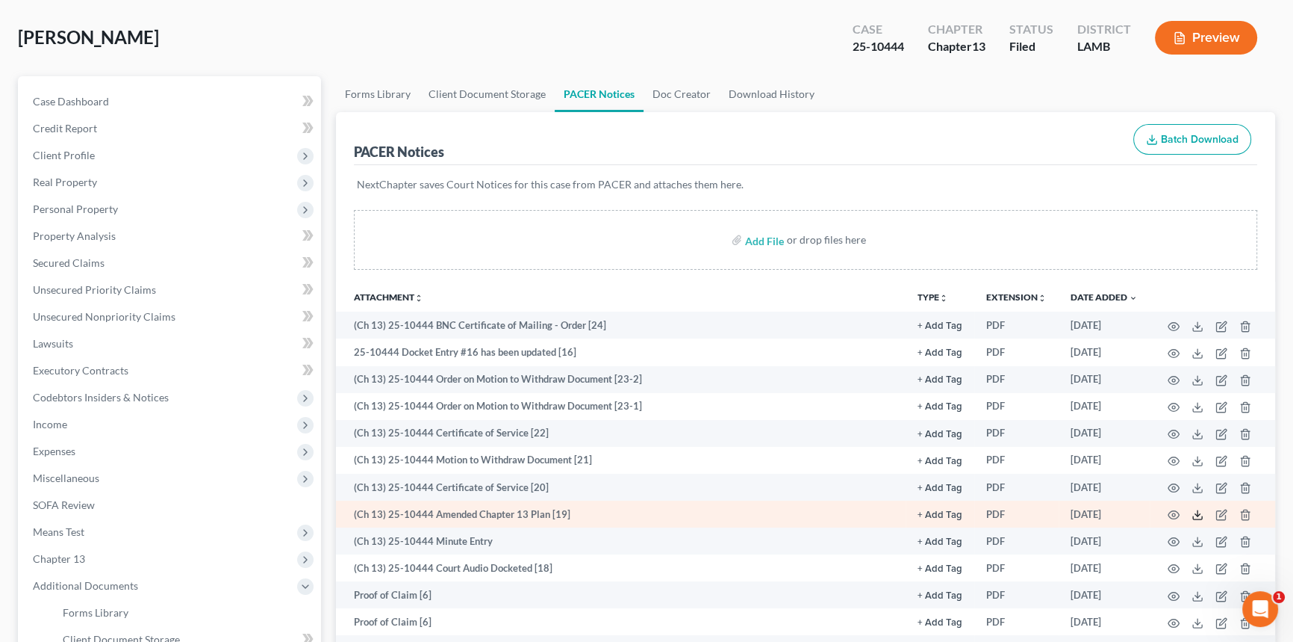
click at [1199, 515] on icon at bounding box center [1198, 515] width 12 height 12
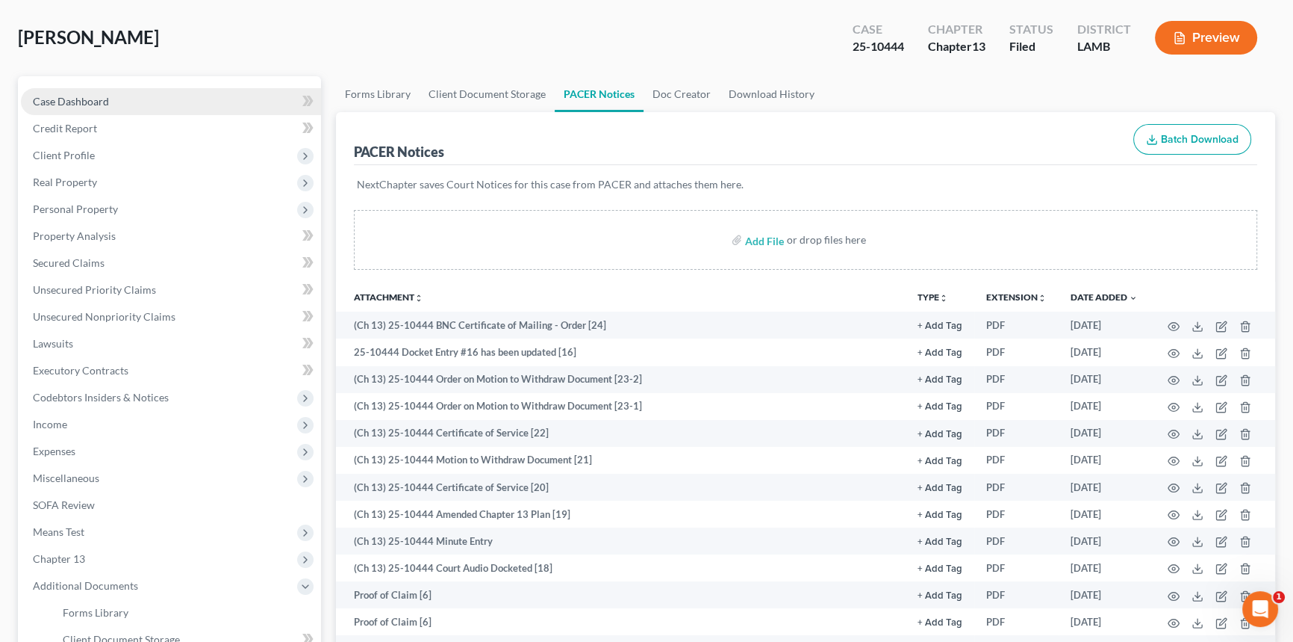
drag, startPoint x: 108, startPoint y: 94, endPoint x: 124, endPoint y: 98, distance: 16.1
click at [108, 94] on link "Case Dashboard" at bounding box center [171, 101] width 300 height 27
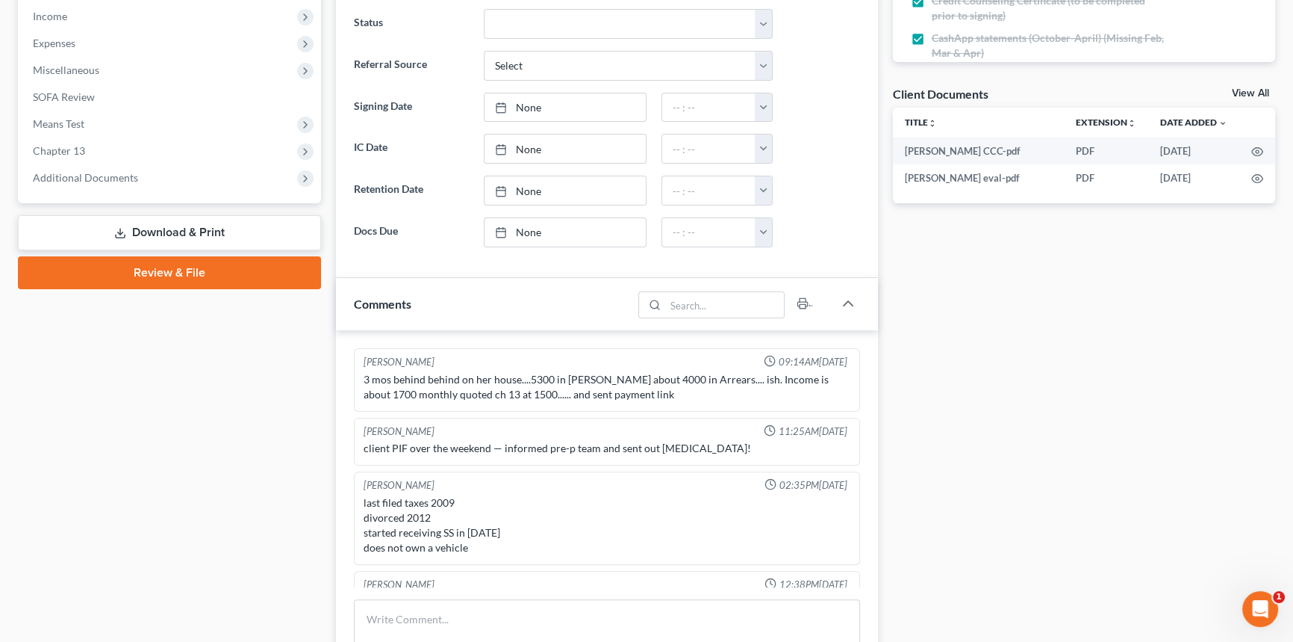
scroll to position [3019, 0]
